Goal: Task Accomplishment & Management: Manage account settings

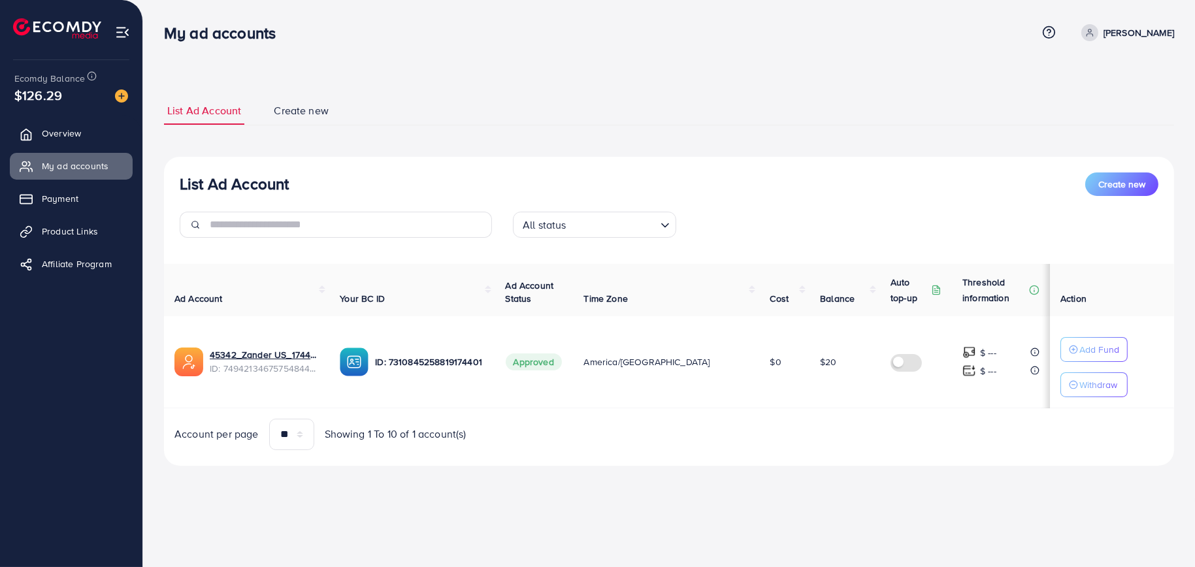
click at [472, 103] on ul "List Ad Account Create new" at bounding box center [669, 111] width 1010 height 29
drag, startPoint x: 671, startPoint y: 61, endPoint x: 679, endPoint y: 99, distance: 38.0
click at [580, 61] on div "List Ad Account Create new List Ad Account Create new All status Loading... Ad …" at bounding box center [668, 251] width 1051 height 502
click at [580, 413] on div "Ad Account Your BC ID Ad Account Status Time Zone Cost Balance Auto top-up Thre…" at bounding box center [669, 357] width 1010 height 186
click at [477, 92] on div "List Ad Account Create new List Ad Account Create new All status Loading... Ad …" at bounding box center [669, 281] width 1010 height 400
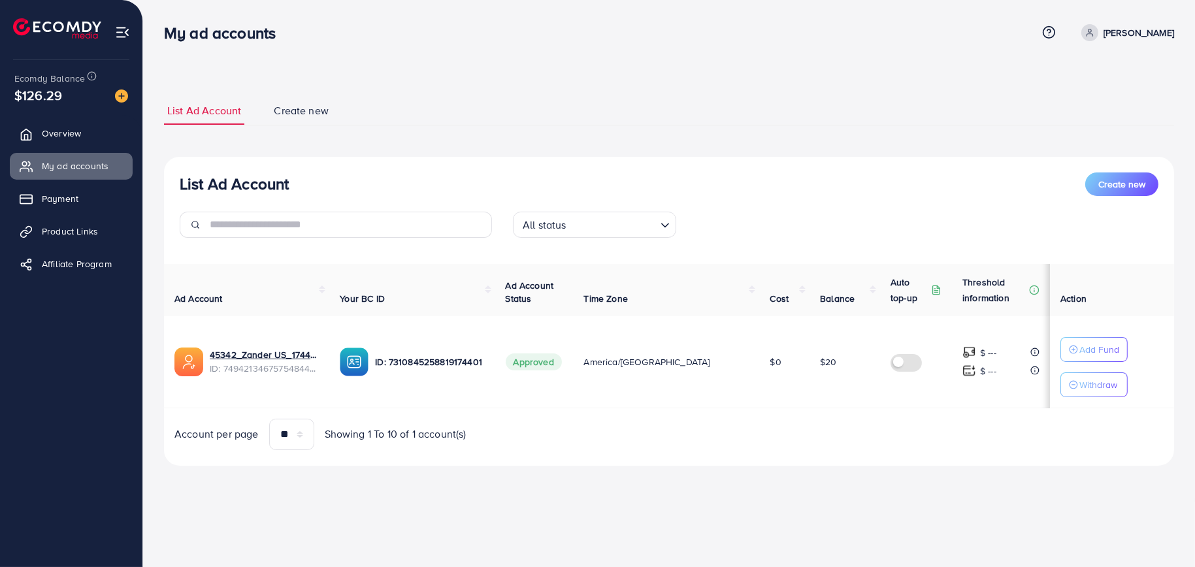
click at [477, 92] on div "List Ad Account Create new List Ad Account Create new All status Loading... Ad …" at bounding box center [669, 281] width 1010 height 400
click at [439, 361] on p "ID: 7310845258819174401" at bounding box center [429, 362] width 109 height 16
copy p "7310845258819174401"
click at [580, 451] on div "List Ad Account Create new All status Loading... Ad Account Your BC ID Ad Accou…" at bounding box center [669, 311] width 1010 height 309
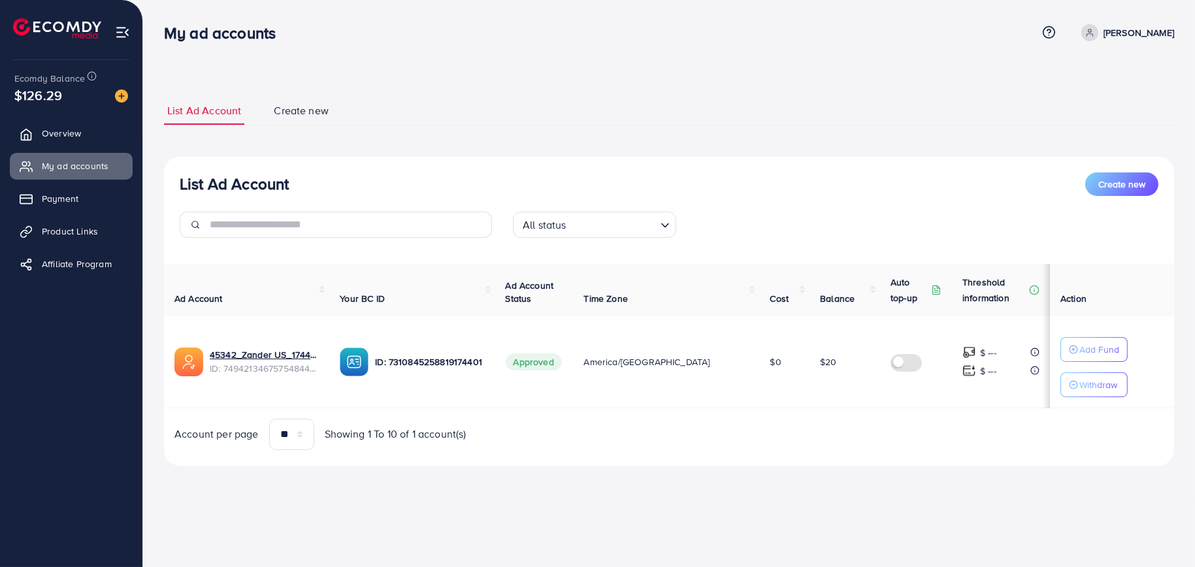
click at [580, 72] on div "List Ad Account Create new List Ad Account Create new All status Loading... Ad …" at bounding box center [668, 251] width 1051 height 502
click at [580, 60] on div "List Ad Account Create new List Ad Account Create new All status Loading... Ad …" at bounding box center [668, 251] width 1051 height 502
click at [580, 497] on div "List Ad Account Create new List Ad Account Create new All status Loading... Ad …" at bounding box center [668, 251] width 1051 height 502
click at [580, 521] on div "My ad accounts Help Center Contact Support Term and policy About Us [PERSON_NAM…" at bounding box center [597, 283] width 1195 height 567
click at [580, 105] on ul "List Ad Account Create new" at bounding box center [669, 111] width 1010 height 29
